Goal: Task Accomplishment & Management: Complete application form

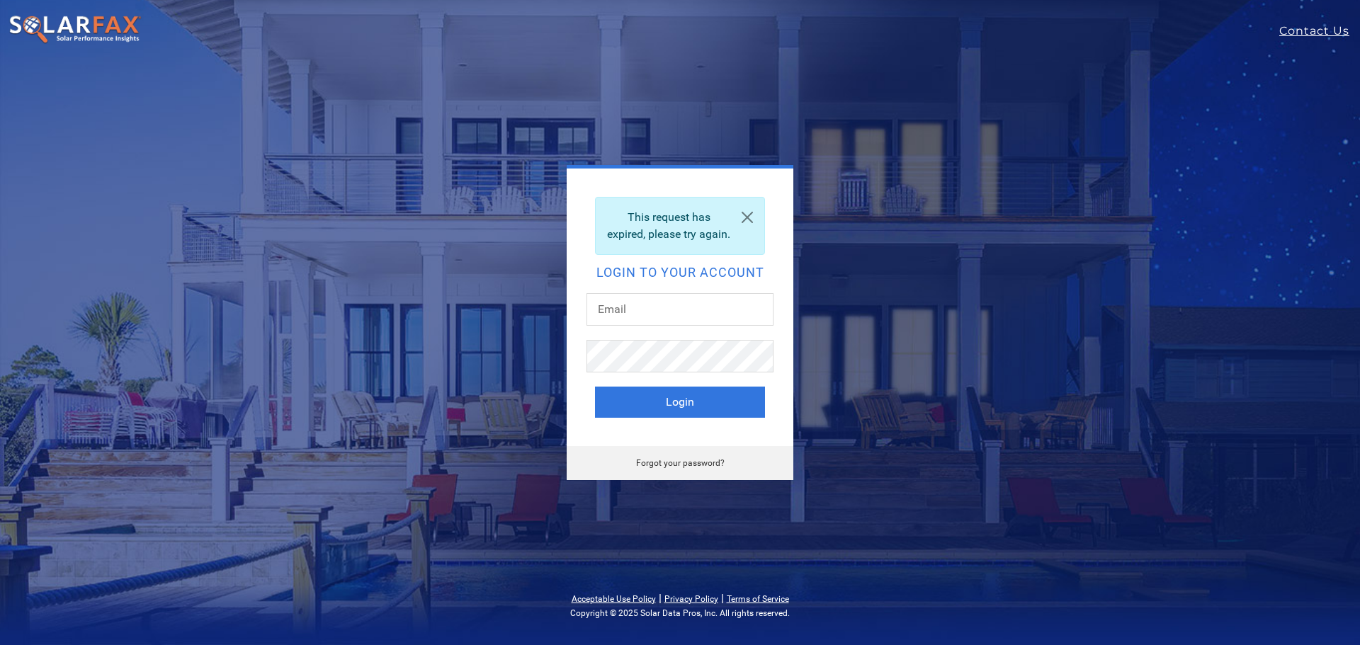
click at [665, 298] on div "This request has expired, please try again. Login to your account Login" at bounding box center [680, 308] width 227 height 278
click at [660, 313] on input "text" at bounding box center [679, 309] width 187 height 33
type input "thesmithfamily215@gmail.com"
click at [681, 404] on button "Login" at bounding box center [680, 402] width 170 height 31
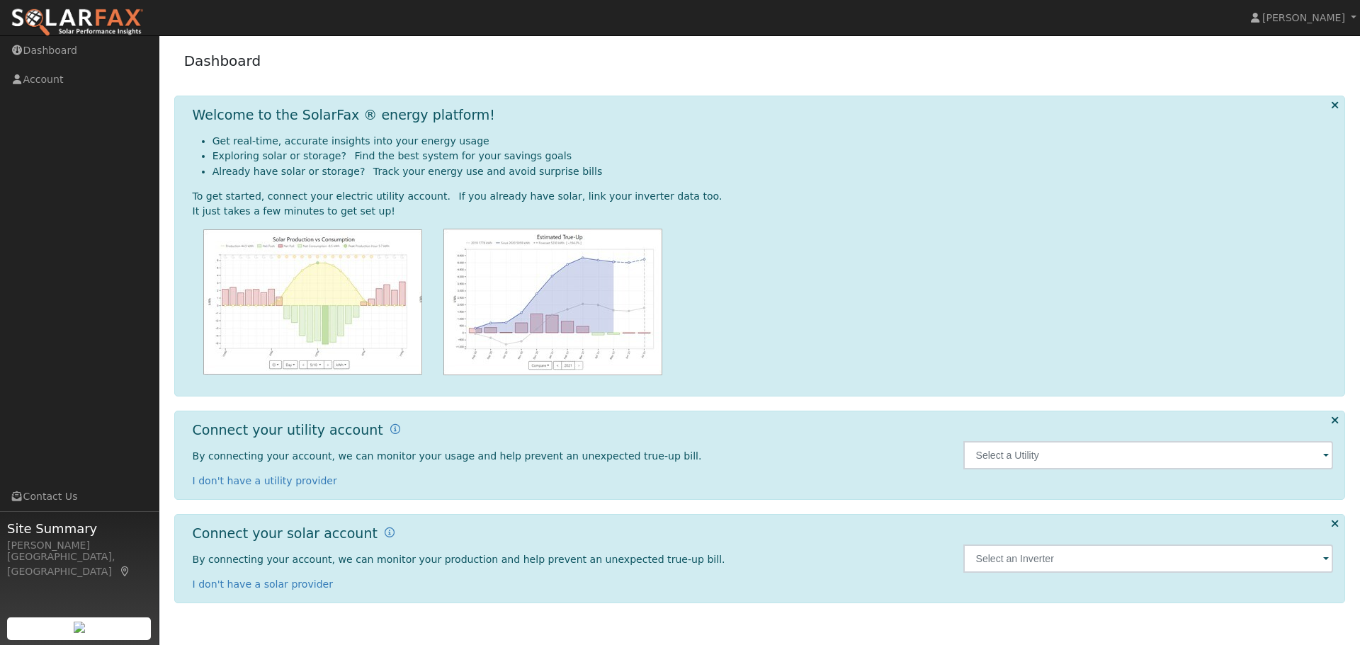
click at [1327, 453] on span at bounding box center [1326, 456] width 6 height 16
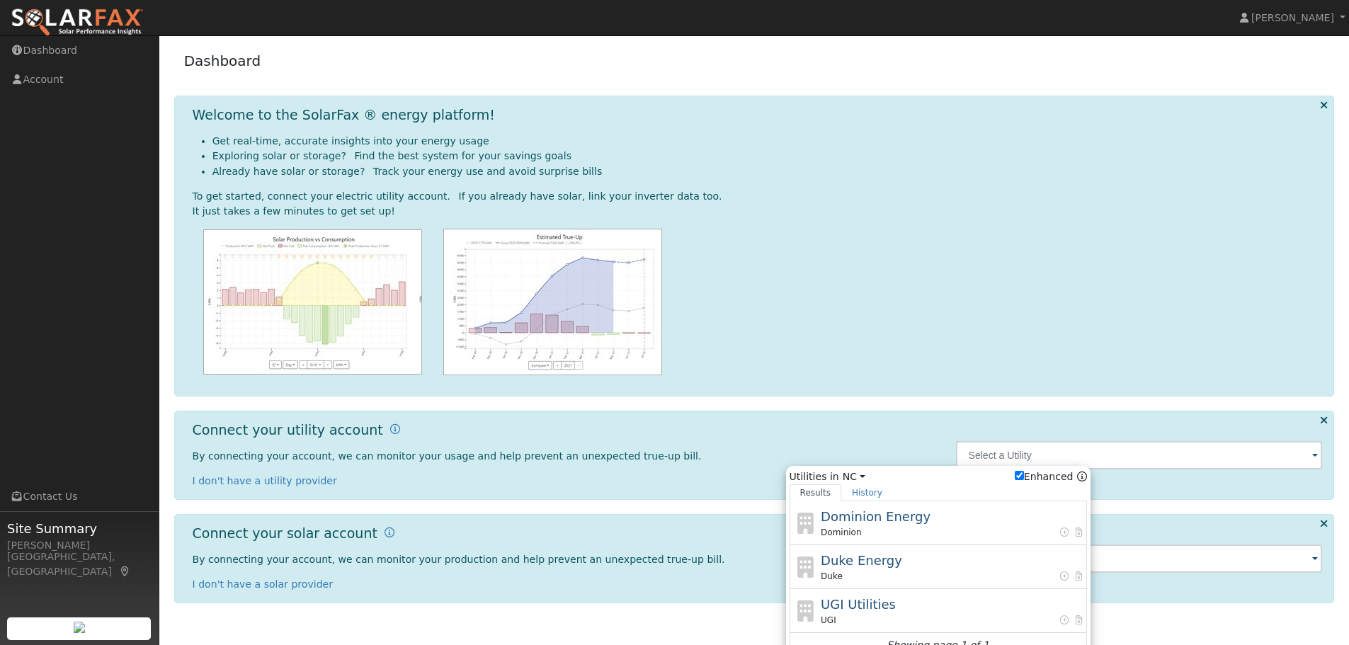
drag, startPoint x: 885, startPoint y: 567, endPoint x: 901, endPoint y: 571, distance: 16.2
click at [886, 567] on span "Duke Energy" at bounding box center [861, 560] width 81 height 15
type input "Duke"
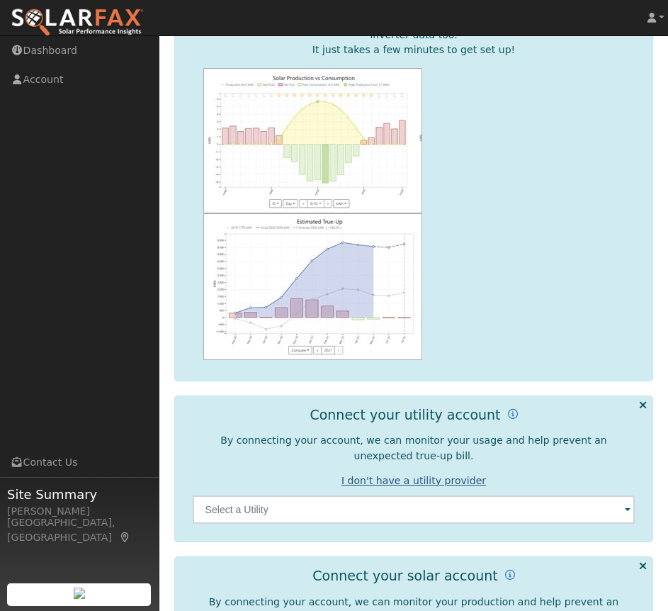
scroll to position [336, 0]
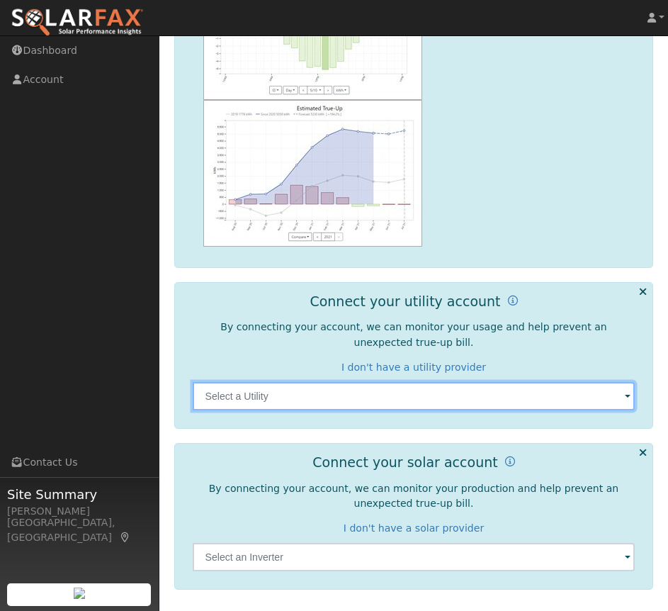
click at [400, 406] on input "text" at bounding box center [414, 396] width 443 height 28
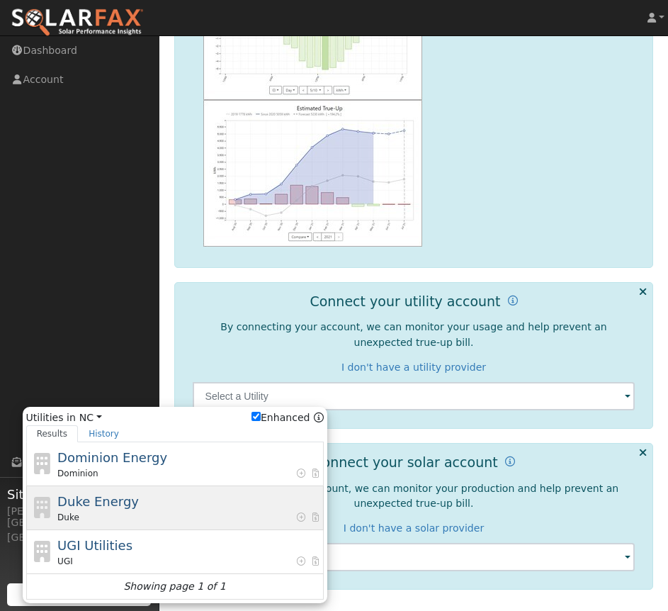
click at [103, 506] on span "Duke Energy" at bounding box center [97, 501] width 81 height 15
type input "Duke"
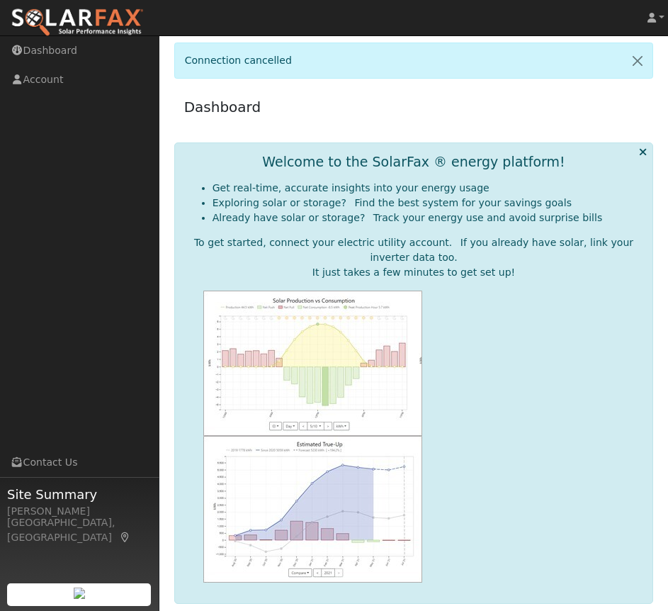
drag, startPoint x: 529, startPoint y: 439, endPoint x: 537, endPoint y: 441, distance: 7.9
click at [536, 441] on div at bounding box center [414, 436] width 443 height 292
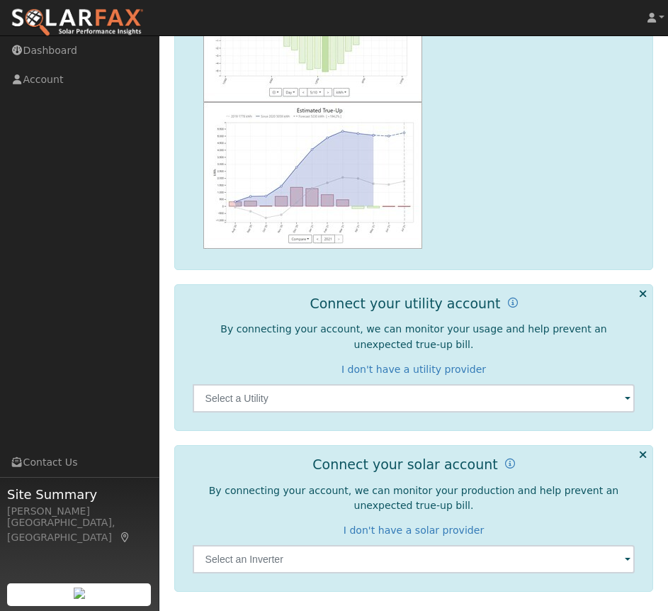
scroll to position [336, 0]
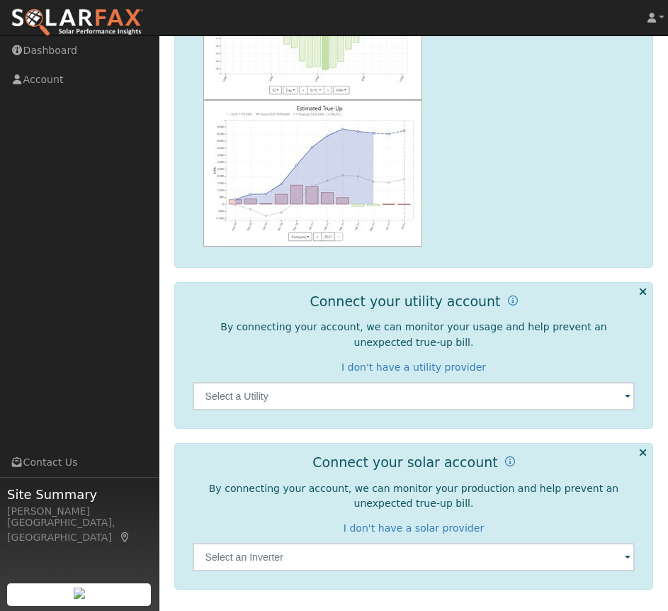
click at [630, 399] on span at bounding box center [628, 397] width 6 height 16
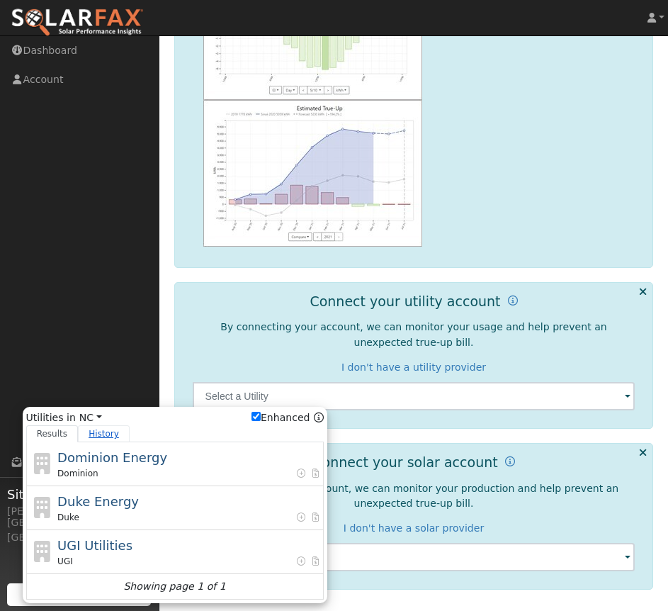
click at [99, 433] on link "History" at bounding box center [104, 433] width 52 height 17
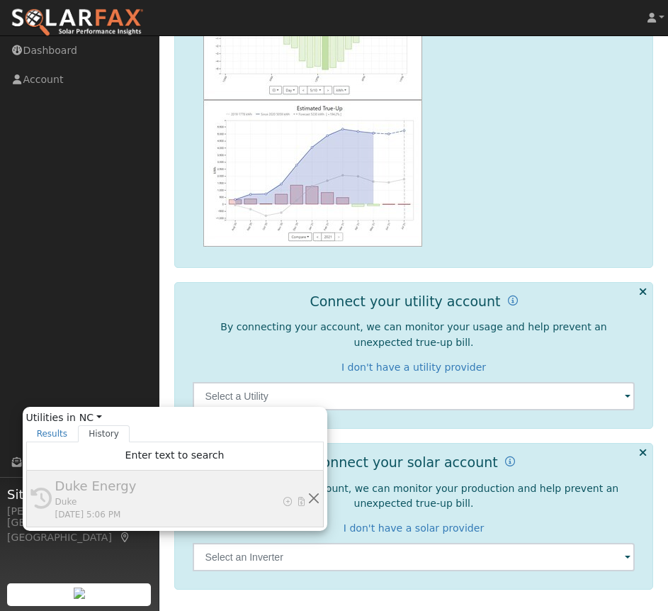
click at [165, 501] on div "Duke" at bounding box center [181, 501] width 252 height 13
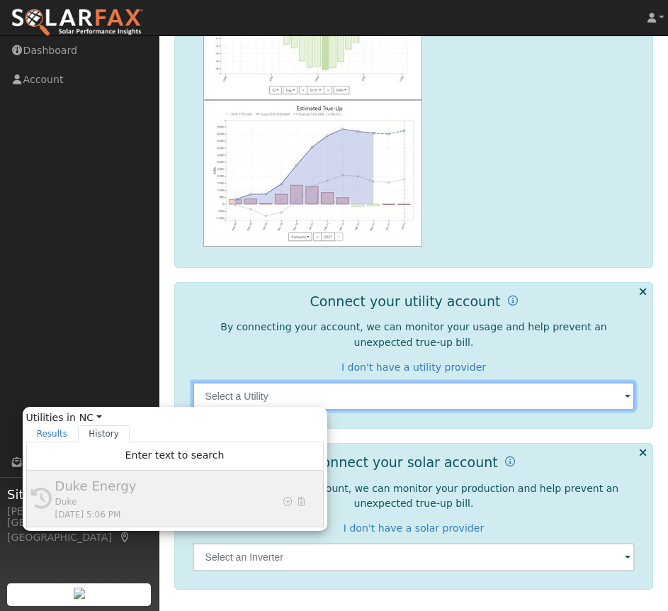
type input "Duke"
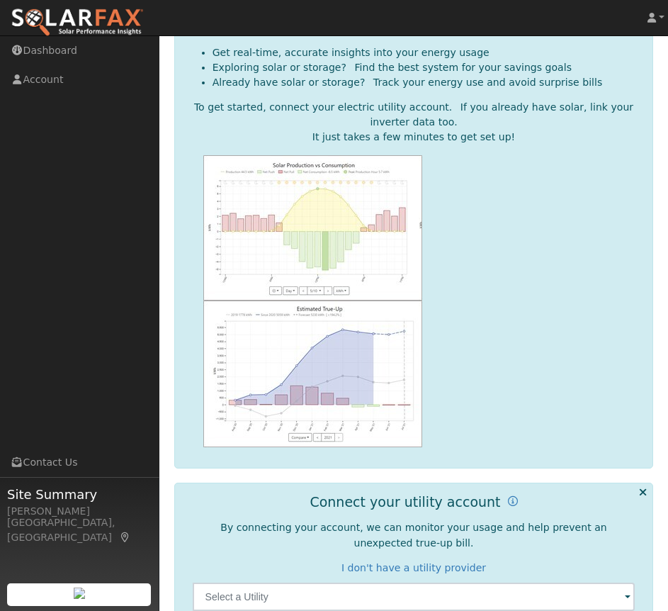
scroll to position [336, 0]
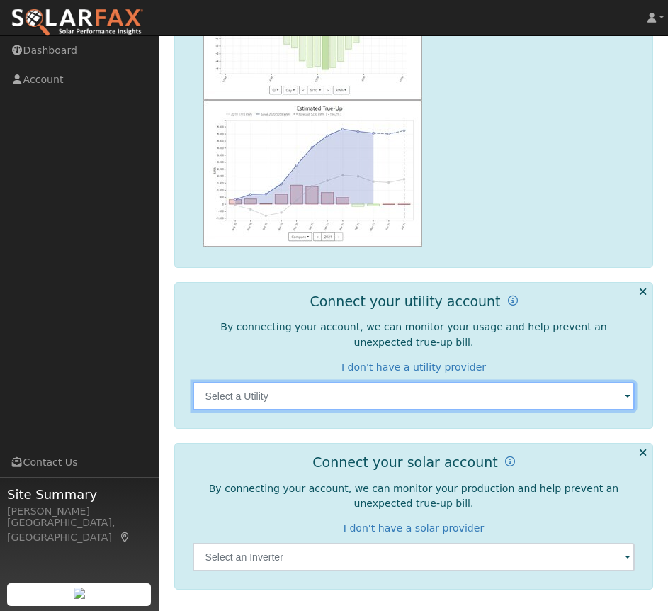
click at [621, 398] on input "text" at bounding box center [414, 396] width 443 height 28
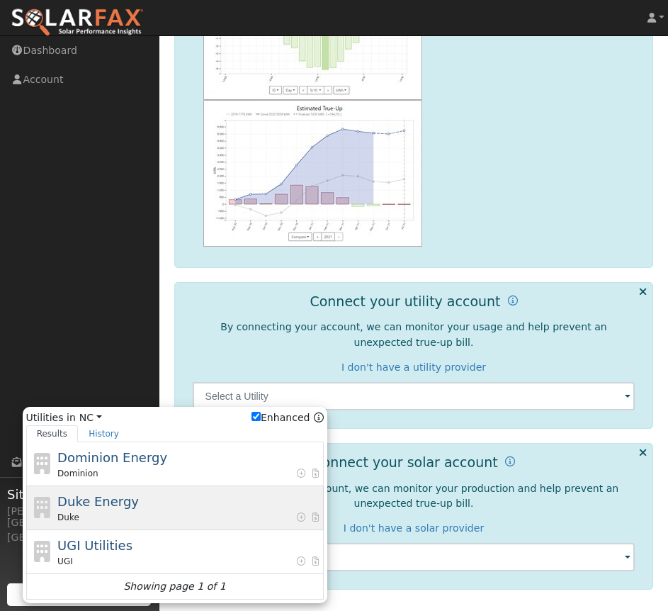
click at [96, 511] on div "Duke" at bounding box center [188, 517] width 263 height 13
type input "Duke"
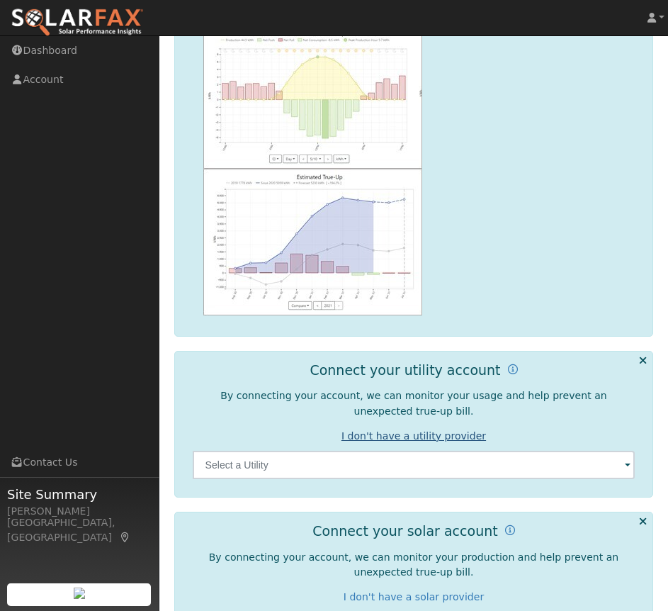
scroll to position [336, 0]
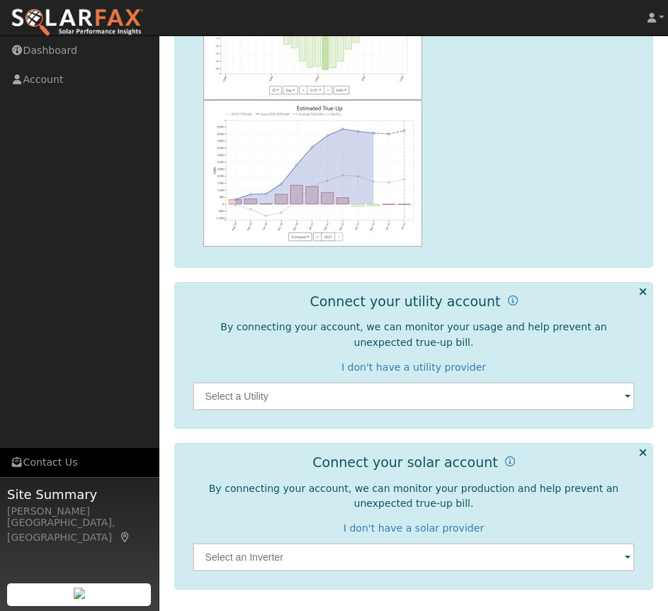
click at [54, 465] on link "Contact Us" at bounding box center [79, 462] width 159 height 29
click at [628, 397] on span at bounding box center [628, 397] width 6 height 16
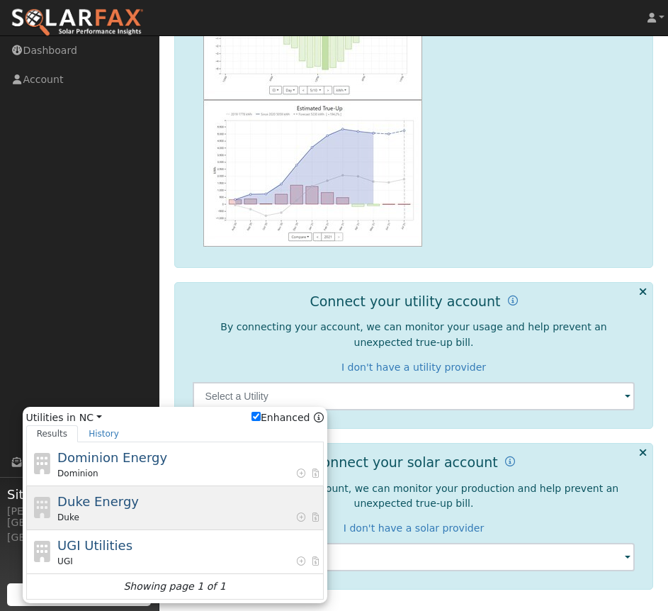
click at [117, 499] on span "Duke Energy" at bounding box center [97, 501] width 81 height 15
type input "Duke"
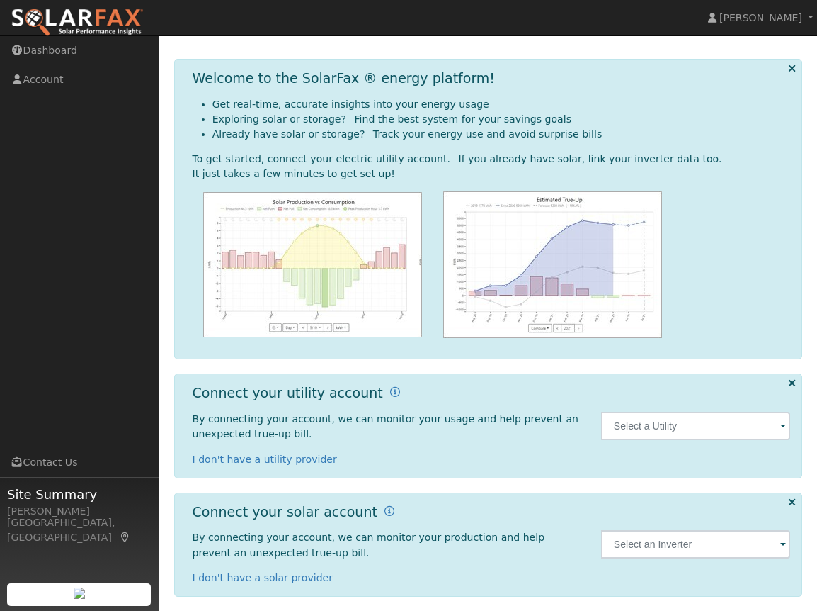
scroll to position [91, 0]
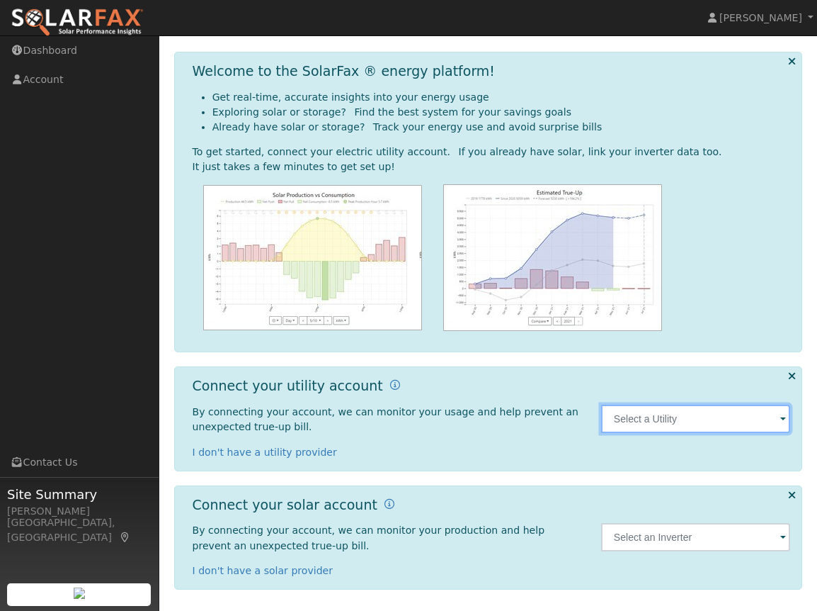
click at [780, 419] on input "text" at bounding box center [696, 418] width 190 height 28
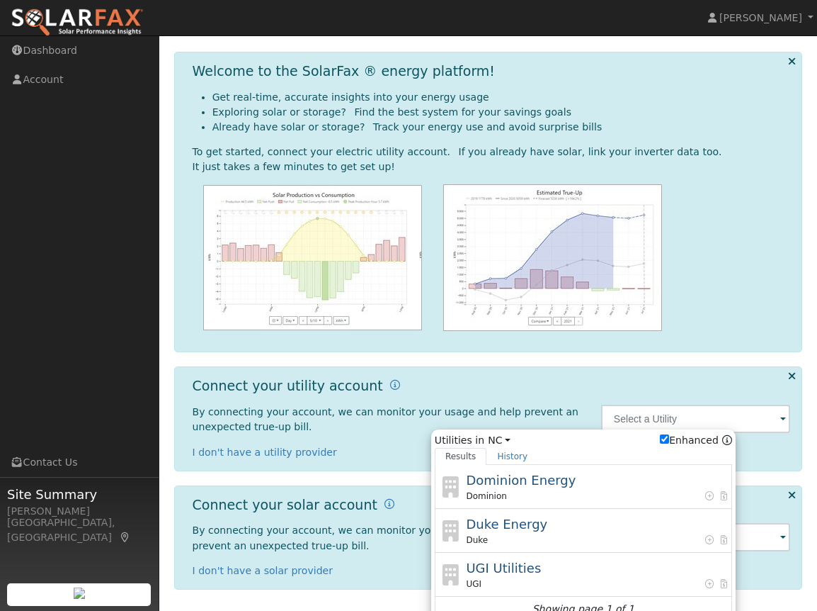
click at [503, 523] on span "Duke Energy" at bounding box center [506, 523] width 81 height 15
type input "Duke"
